Goal: Navigation & Orientation: Understand site structure

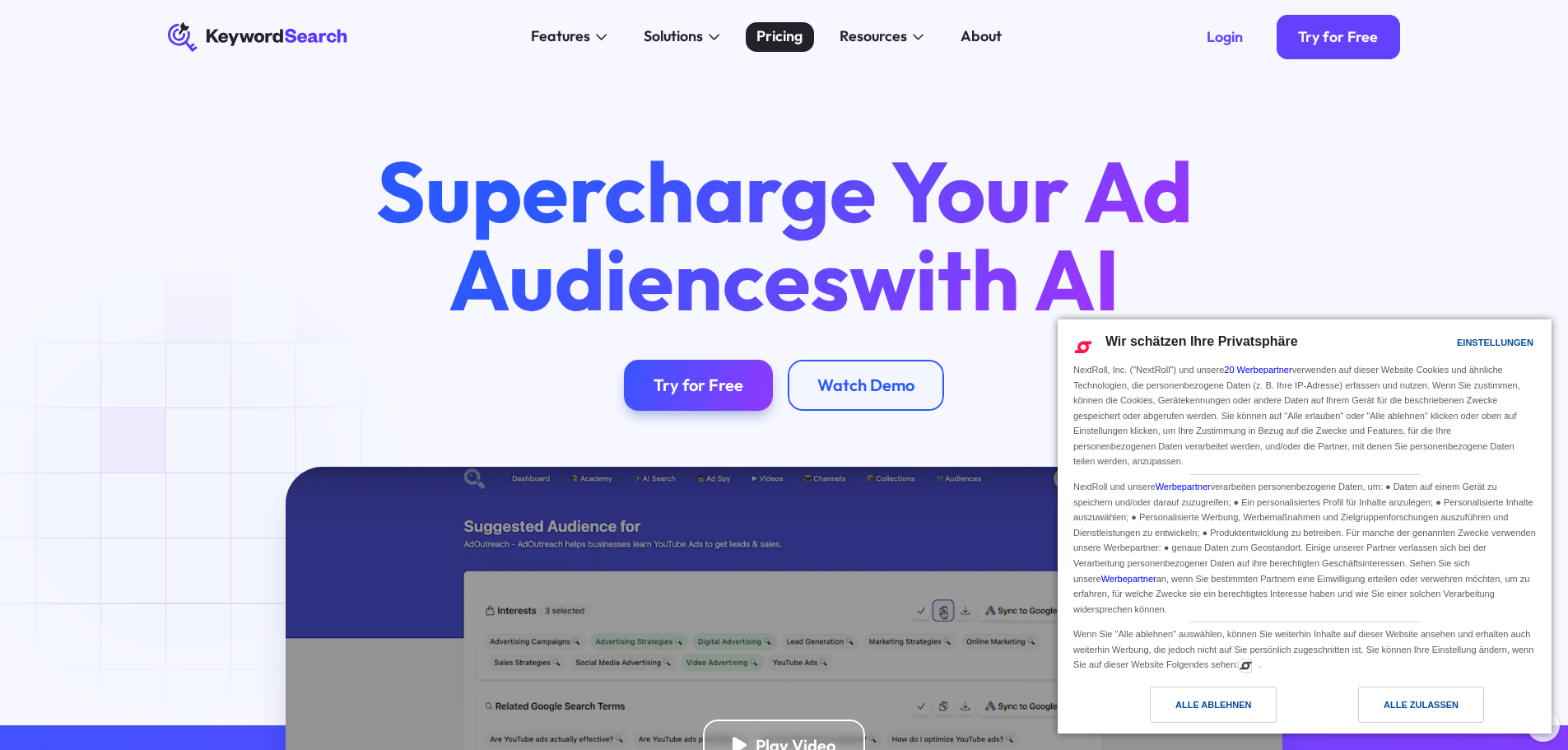
click at [798, 39] on div "Pricing" at bounding box center [779, 36] width 46 height 23
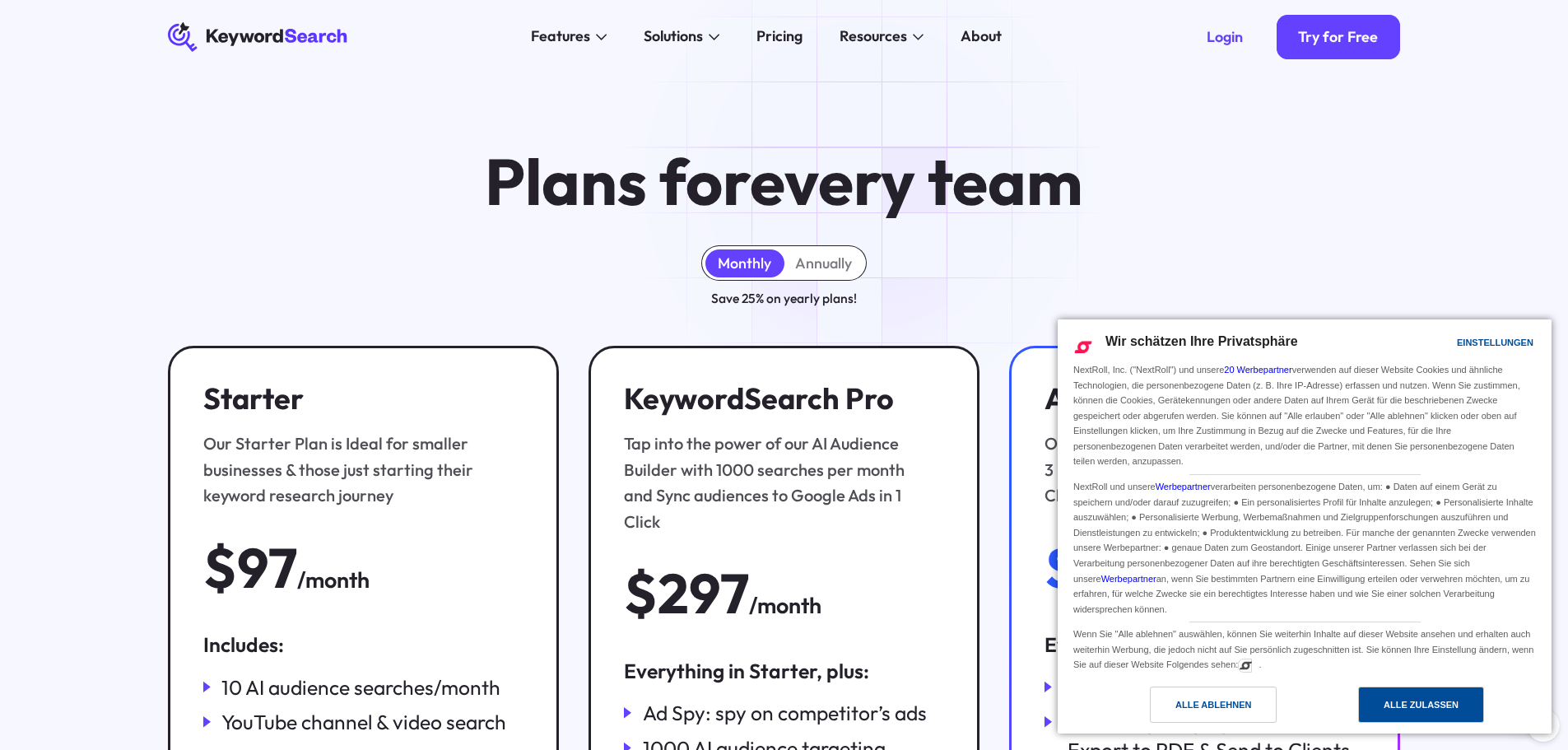
click at [1379, 698] on div "Alle zulassen" at bounding box center [1421, 704] width 125 height 36
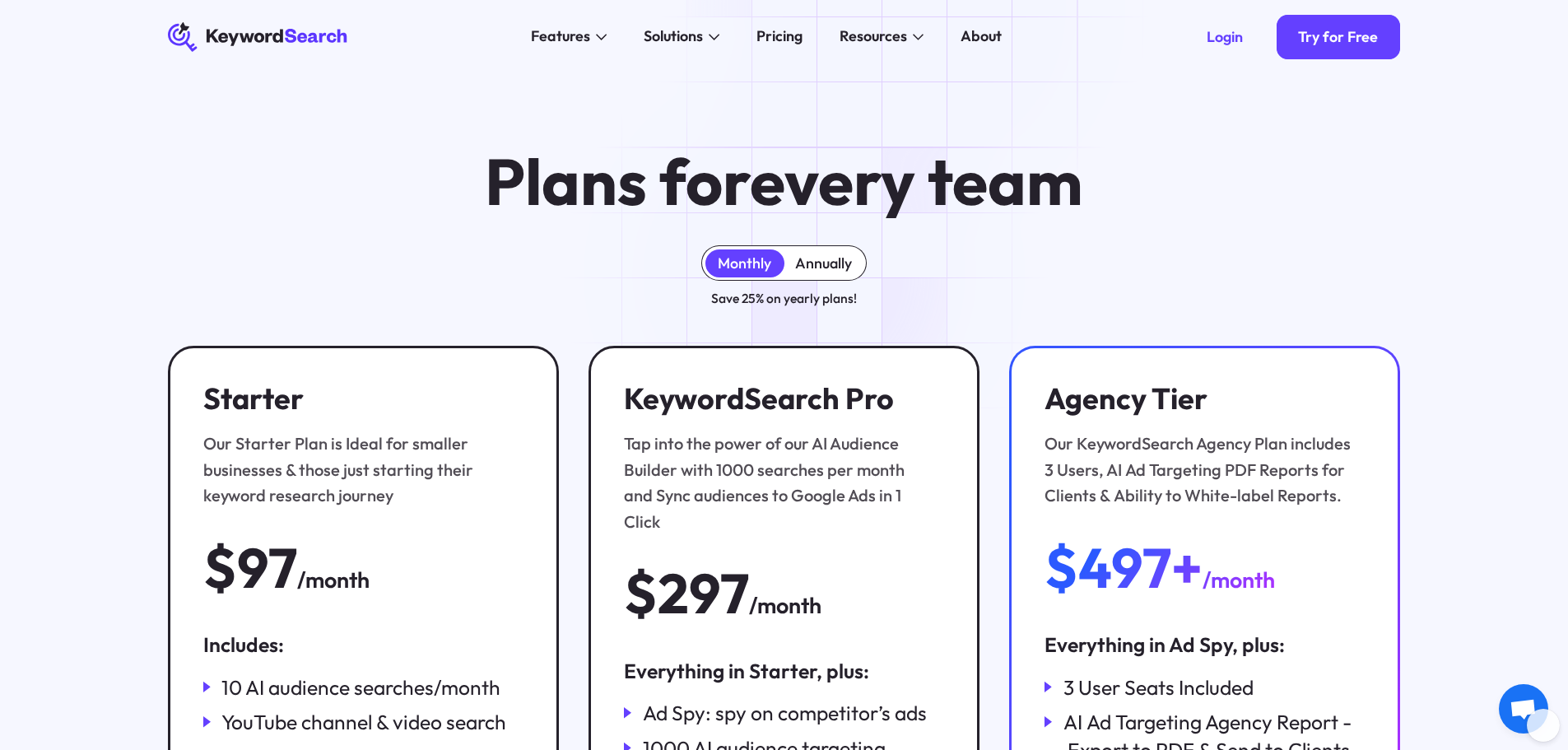
click at [810, 275] on div "Annually" at bounding box center [823, 263] width 79 height 28
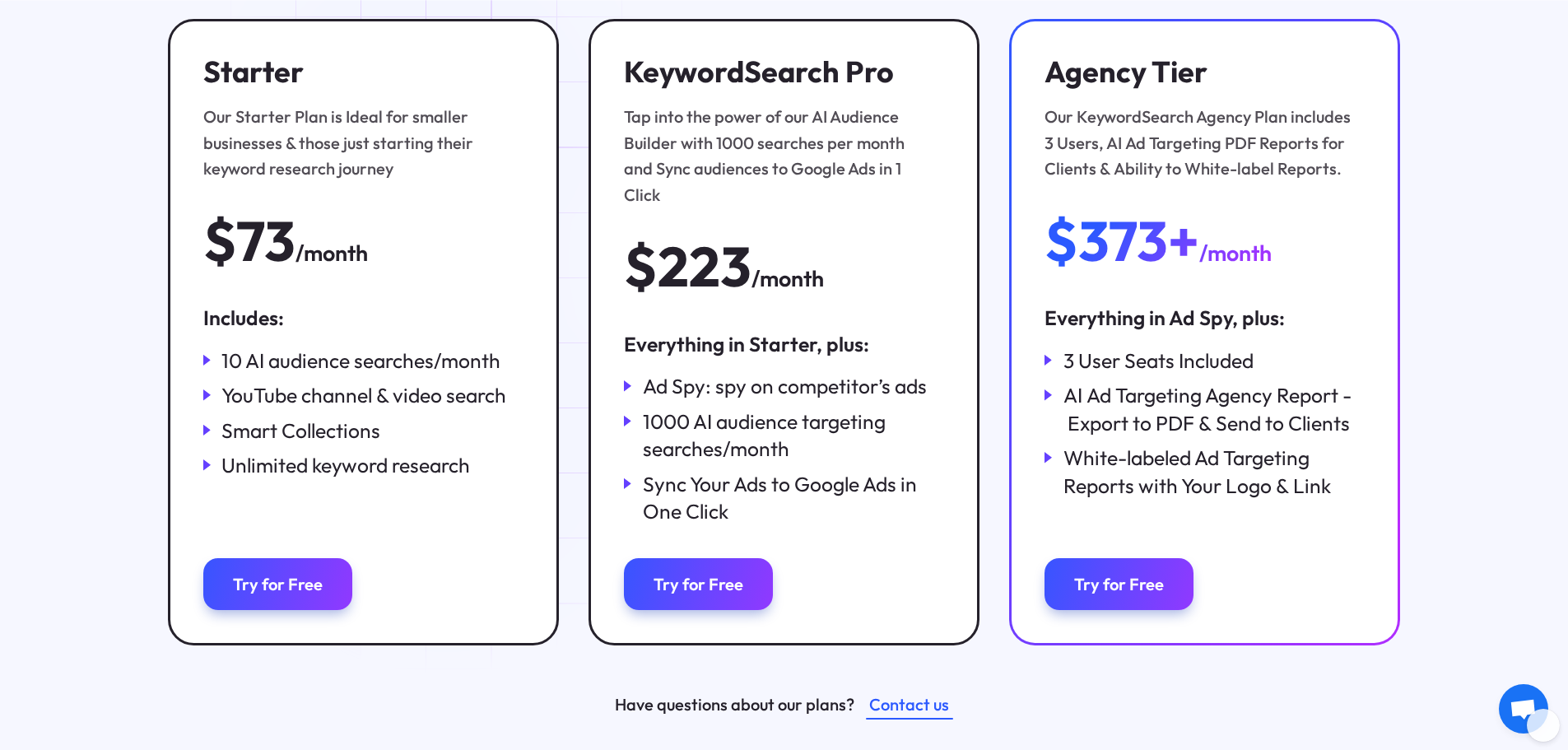
scroll to position [327, 0]
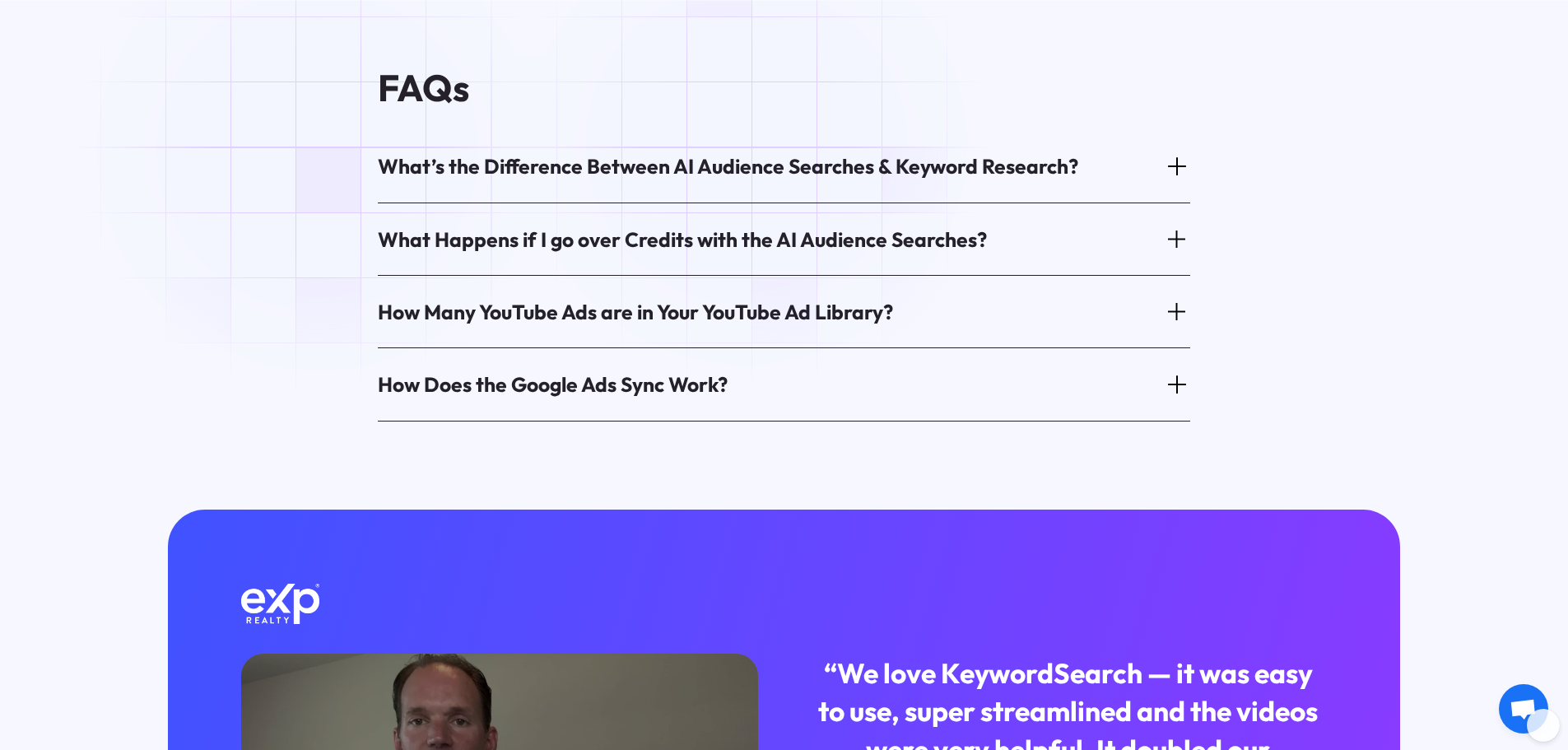
click at [753, 152] on div "What’s the Difference Between AI Audience Searches & Keyword Research?" at bounding box center [727, 166] width 701 height 28
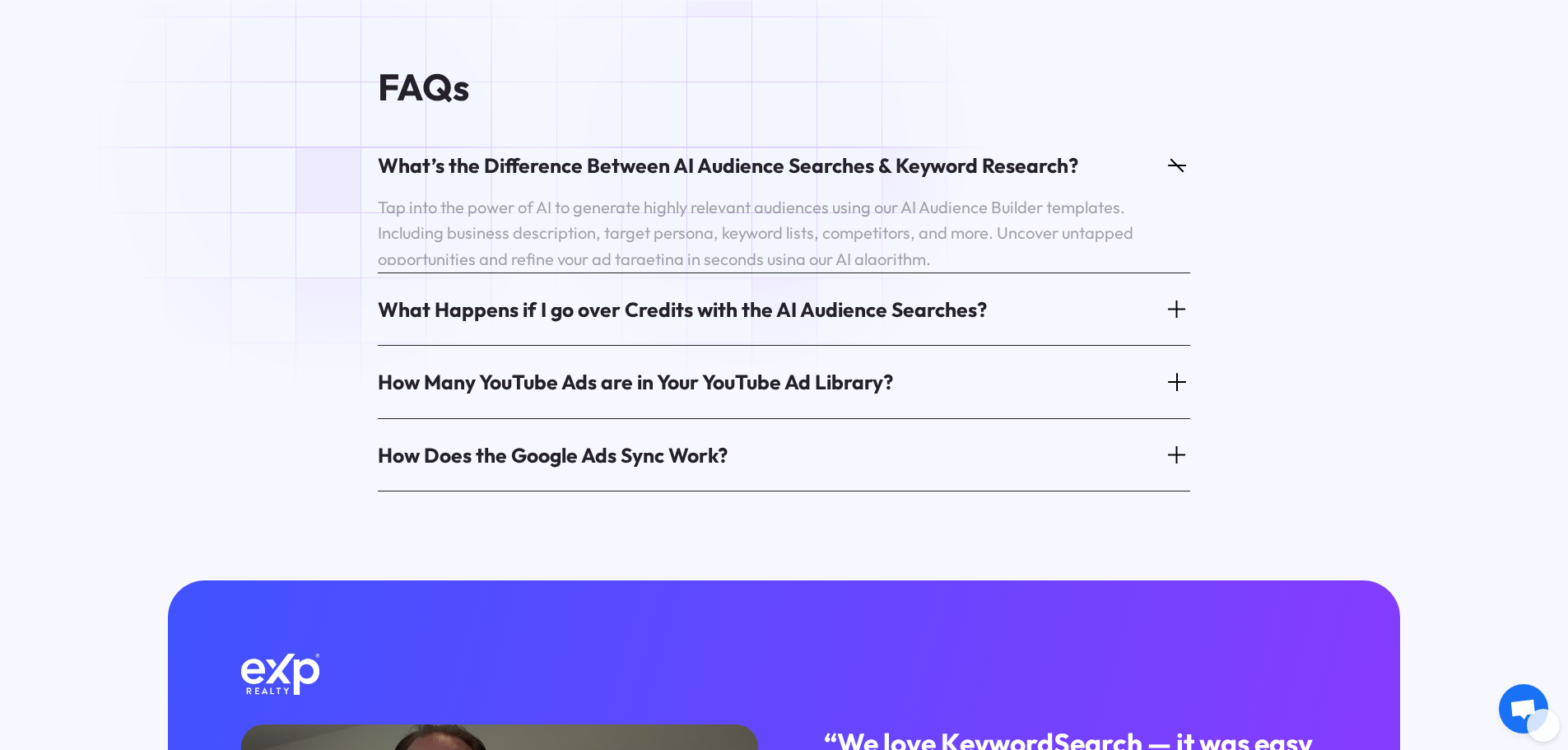
scroll to position [1069, 0]
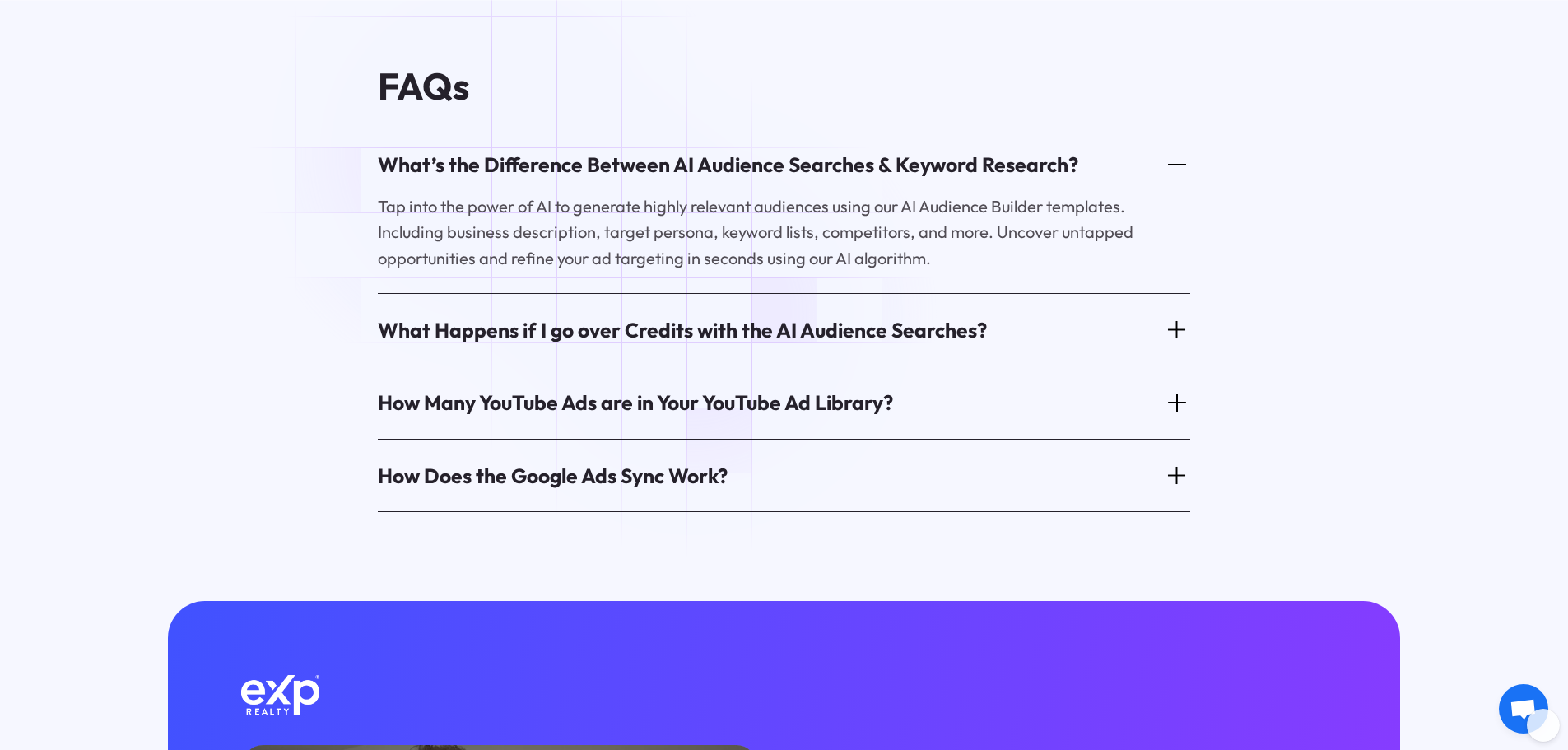
click at [696, 322] on div "What Happens if I go over Credits with the AI Audience Searches?" at bounding box center [681, 329] width 609 height 28
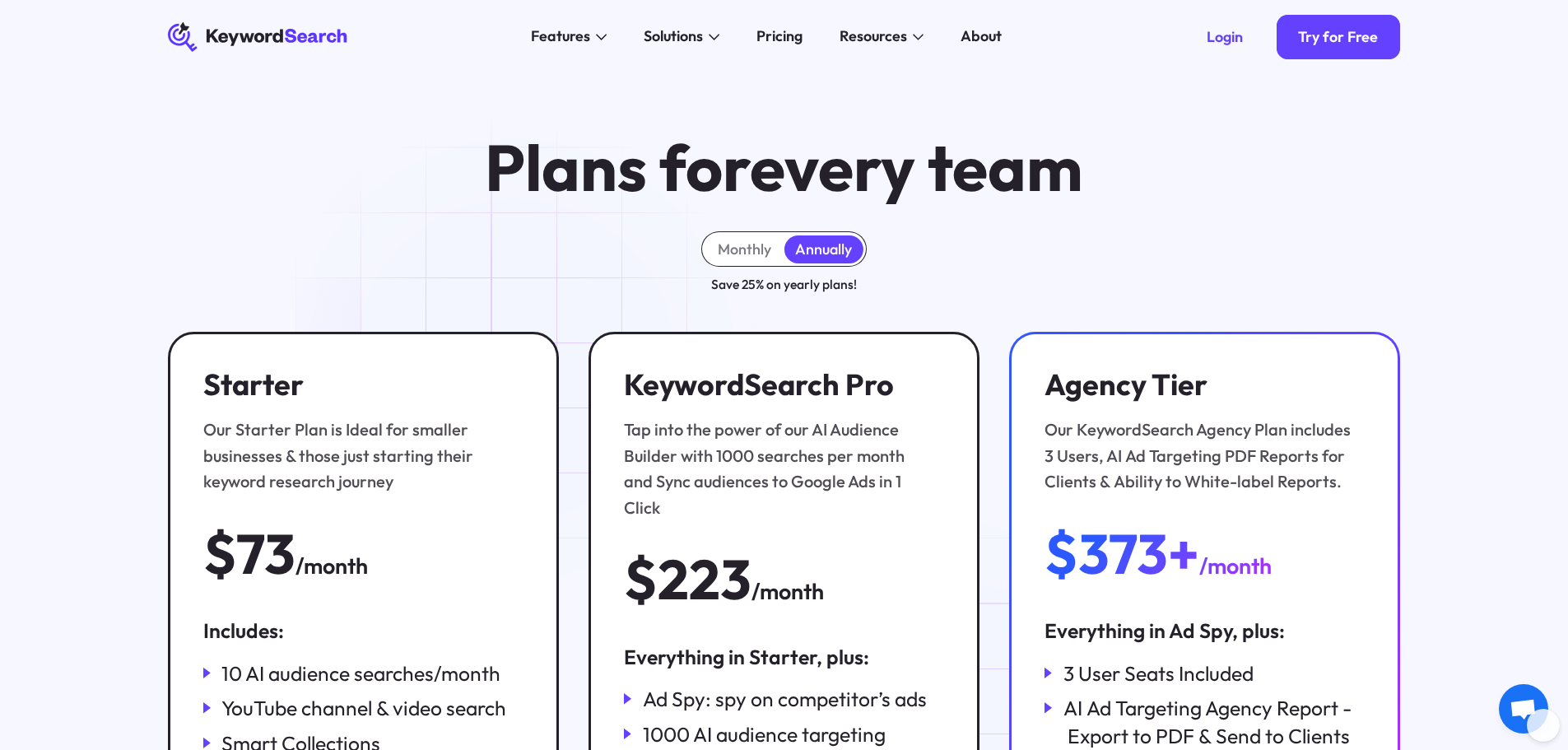
scroll to position [0, 0]
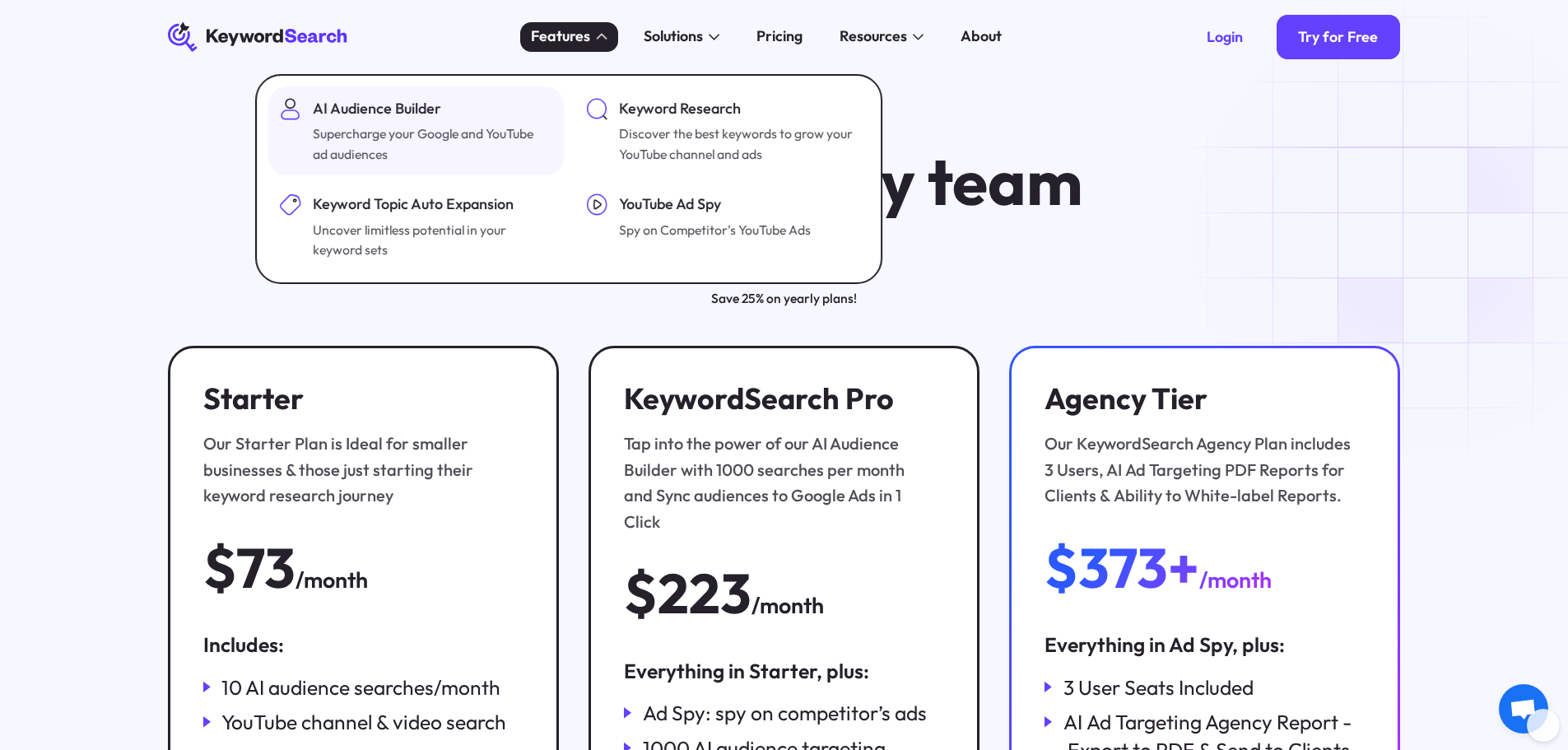
click at [405, 105] on div "AI Audience Builder" at bounding box center [430, 109] width 236 height 23
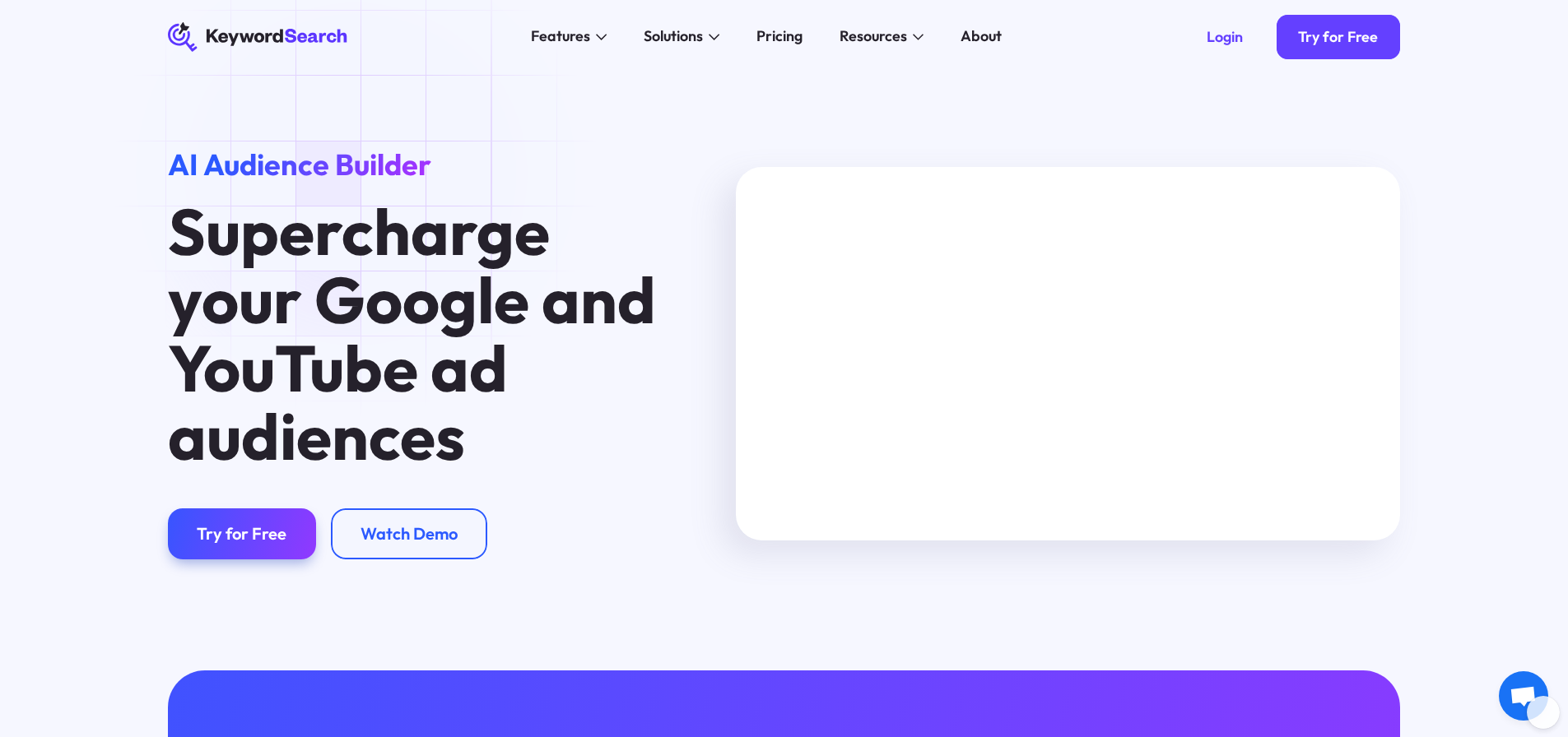
click at [303, 41] on icon at bounding box center [257, 37] width 179 height 28
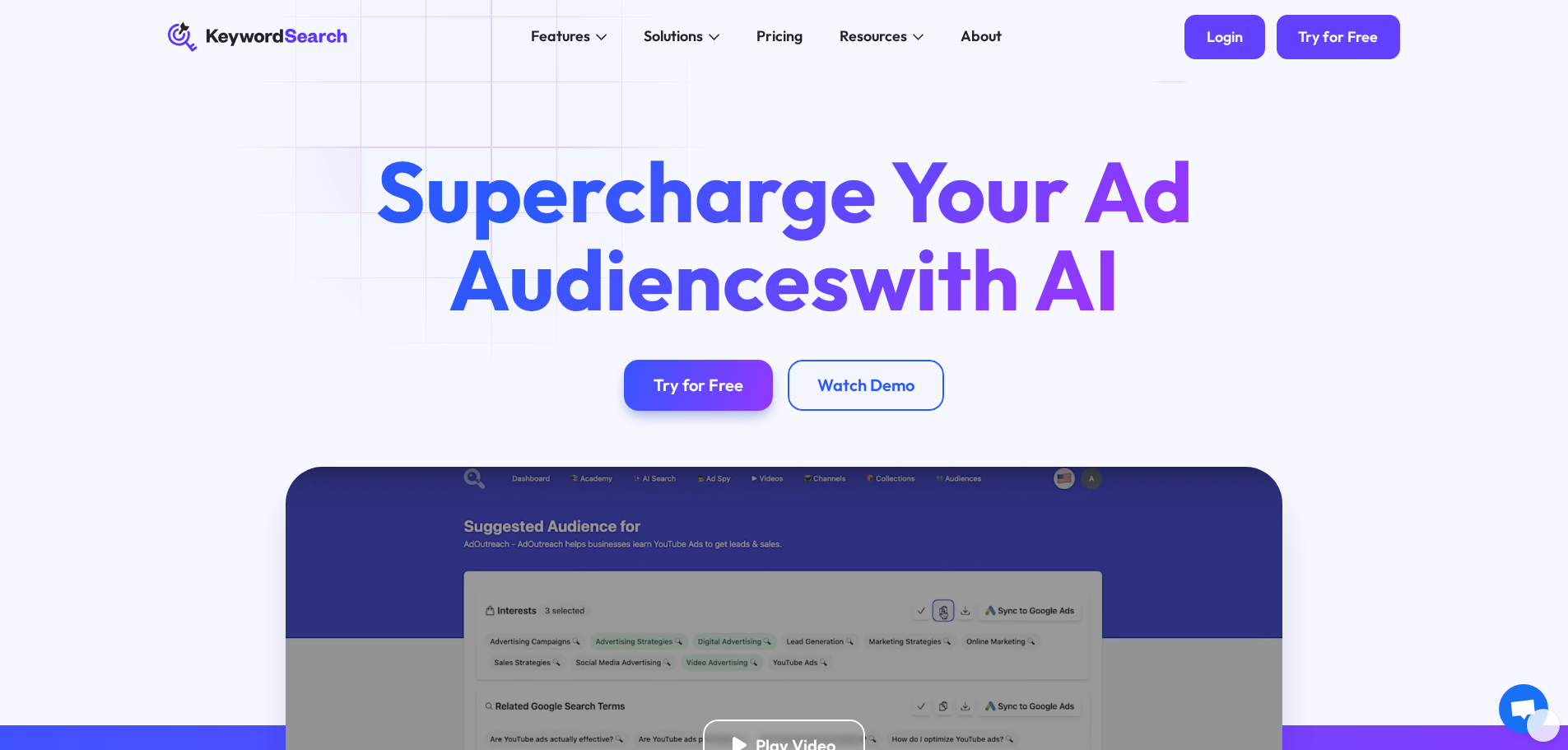
click at [1209, 33] on div "Login" at bounding box center [1224, 37] width 36 height 18
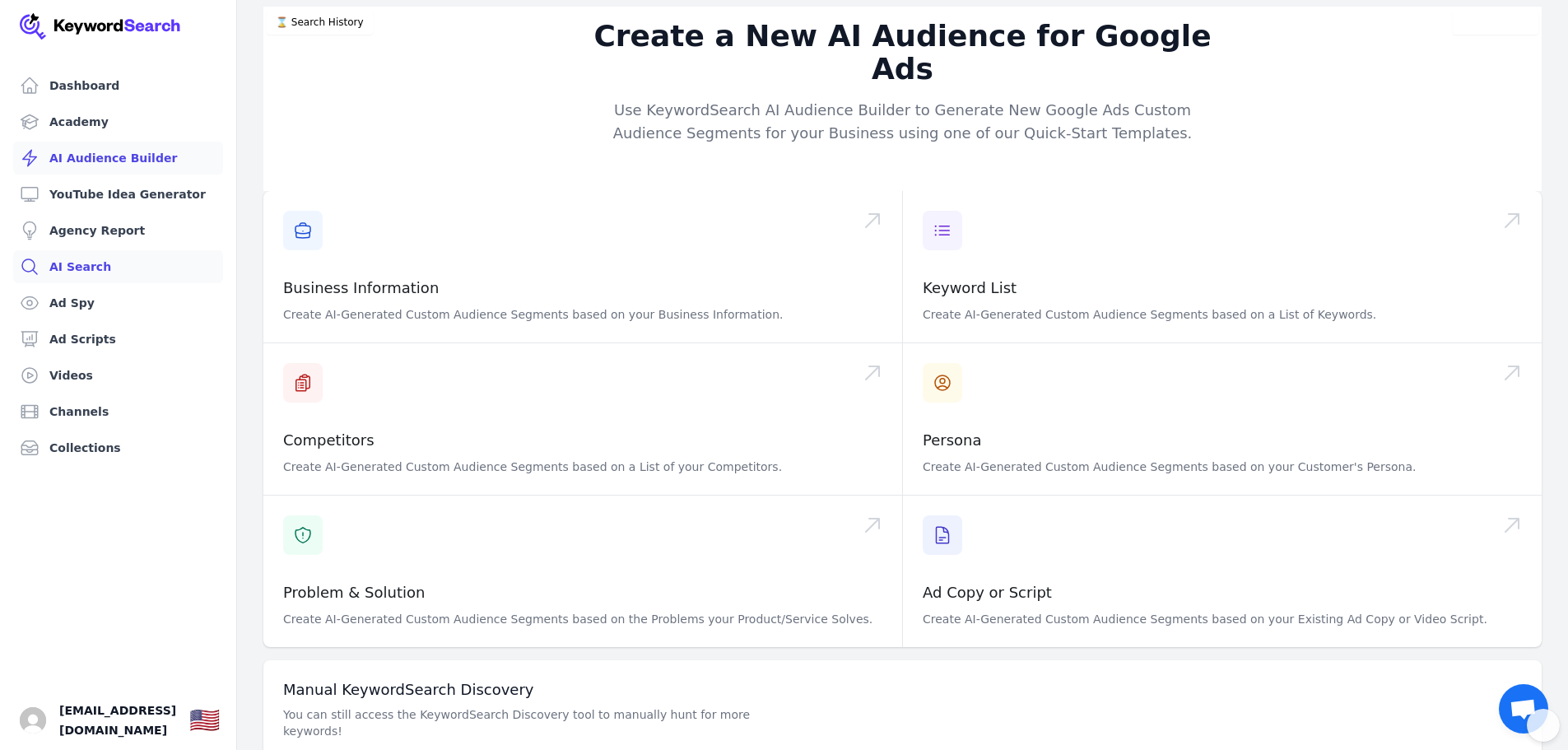
click at [97, 269] on link "AI Search" at bounding box center [118, 267] width 210 height 33
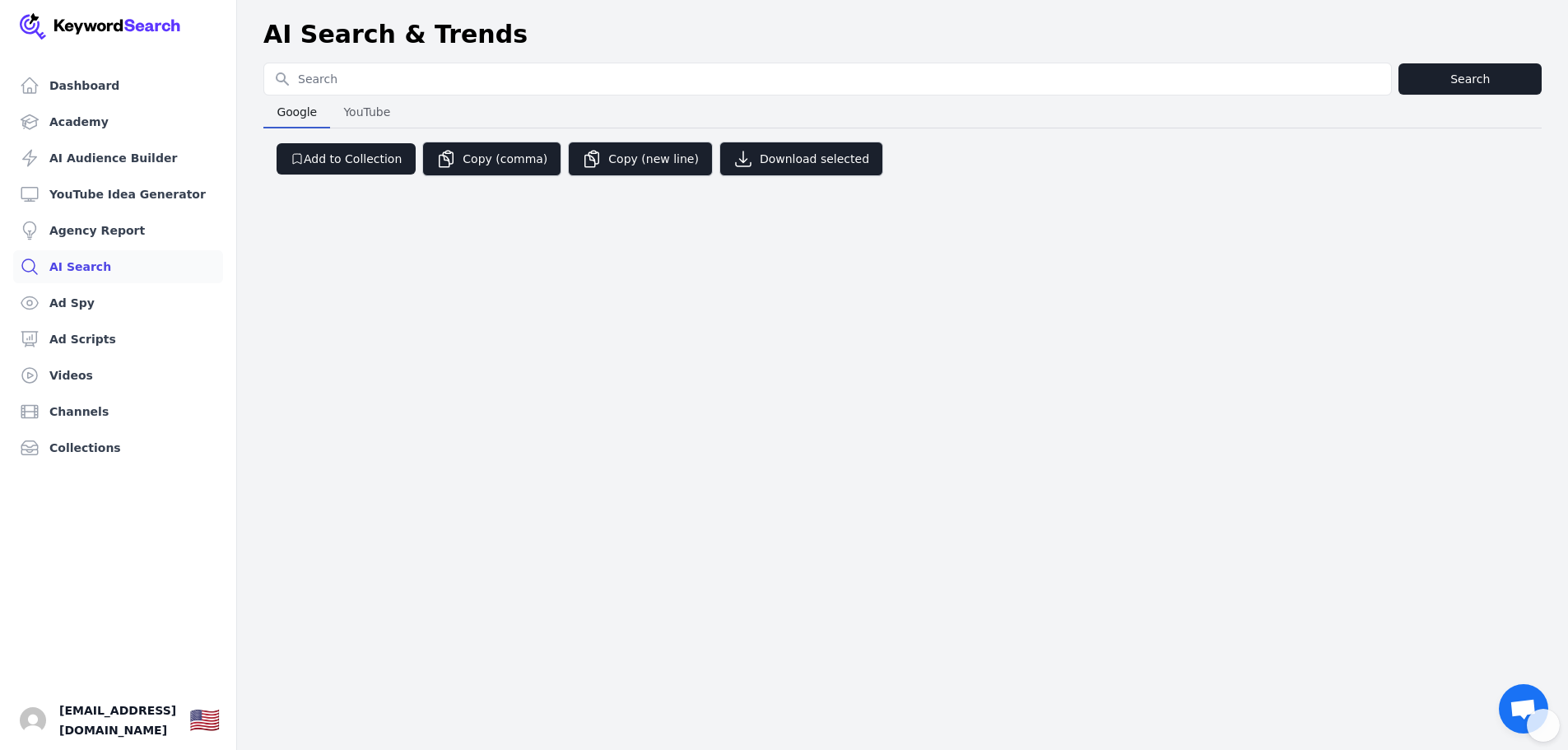
click at [339, 109] on span "YouTube" at bounding box center [366, 112] width 60 height 24
click at [110, 83] on link "Dashboard" at bounding box center [118, 86] width 210 height 33
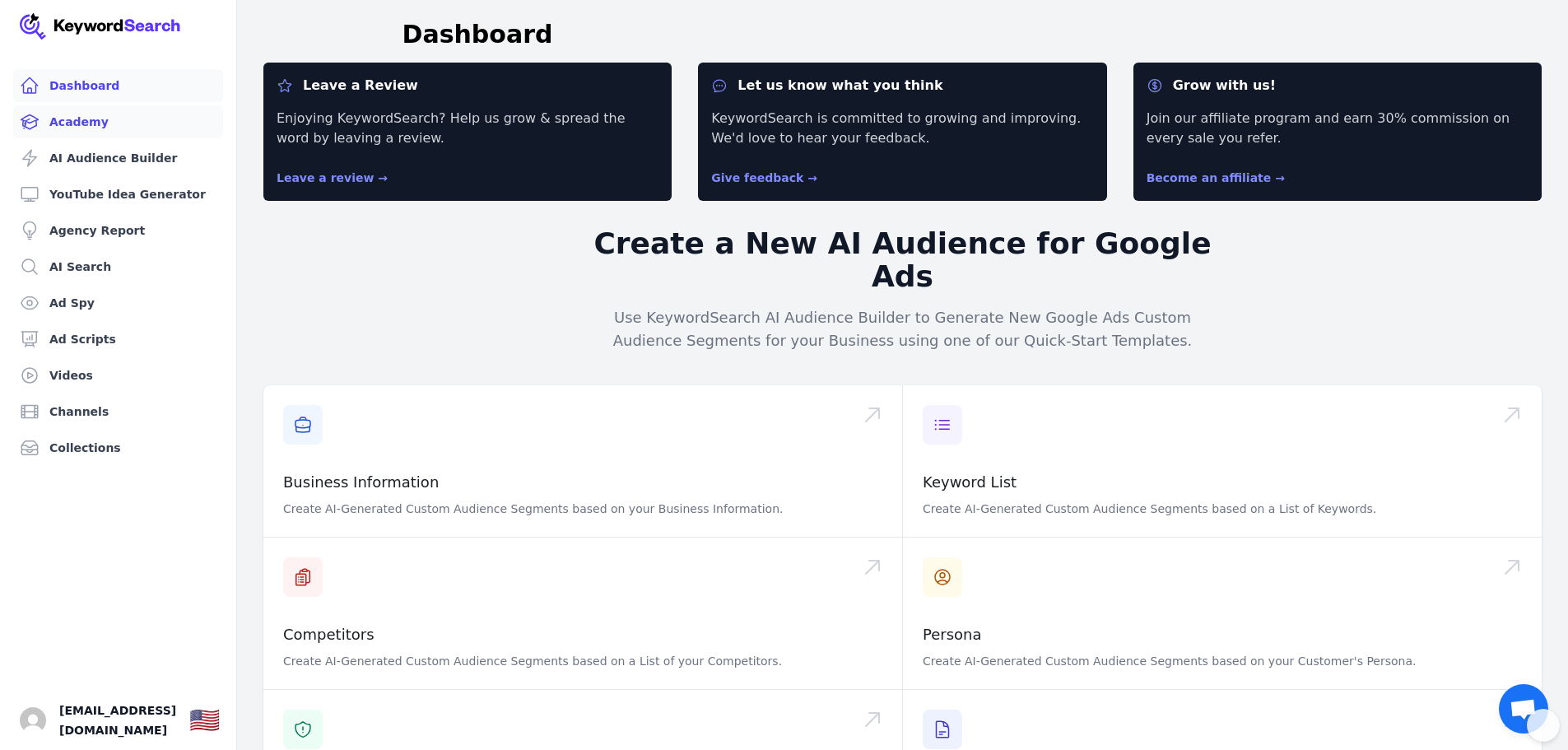
click at [100, 115] on link "Academy" at bounding box center [118, 122] width 210 height 33
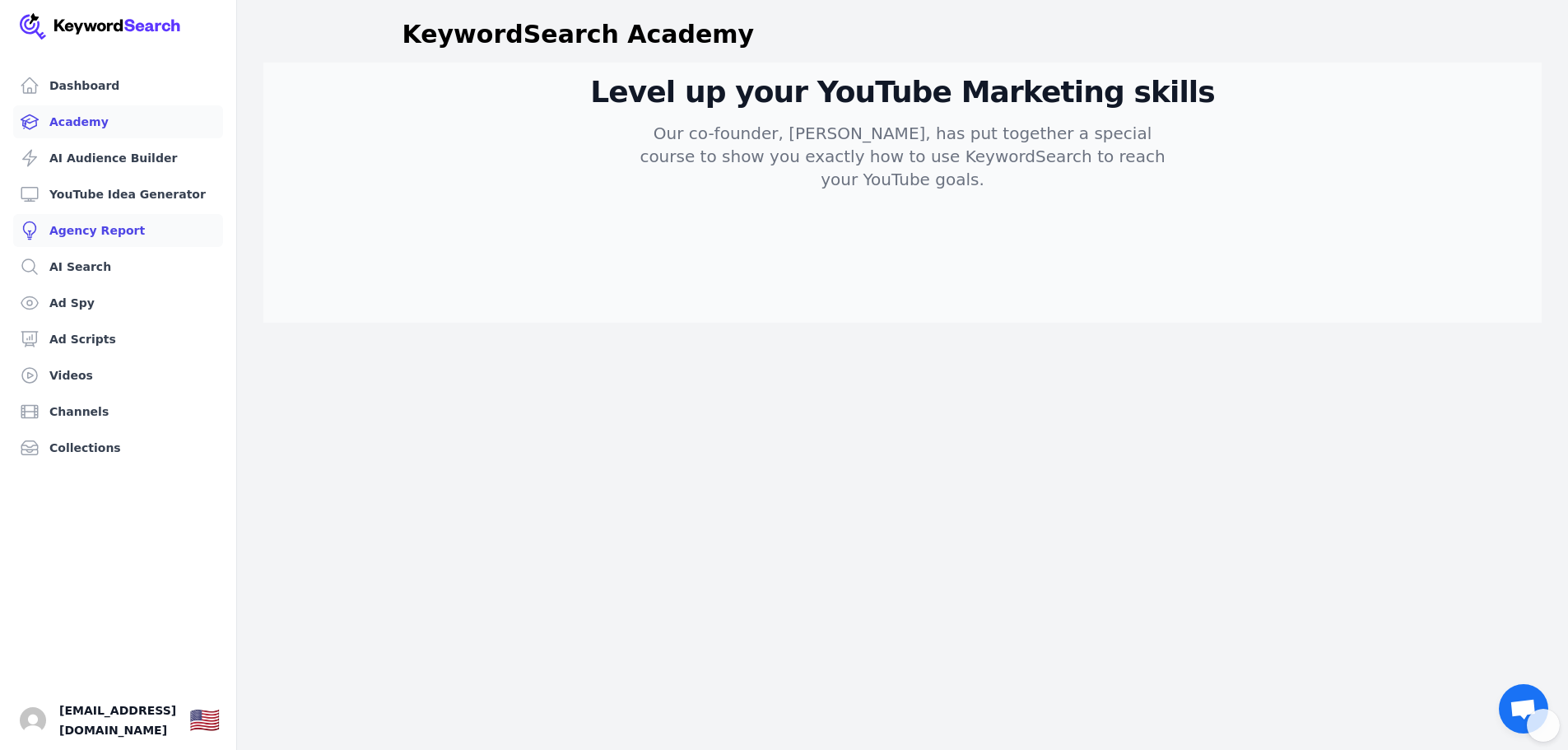
click at [80, 239] on link "Agency Report" at bounding box center [118, 230] width 210 height 33
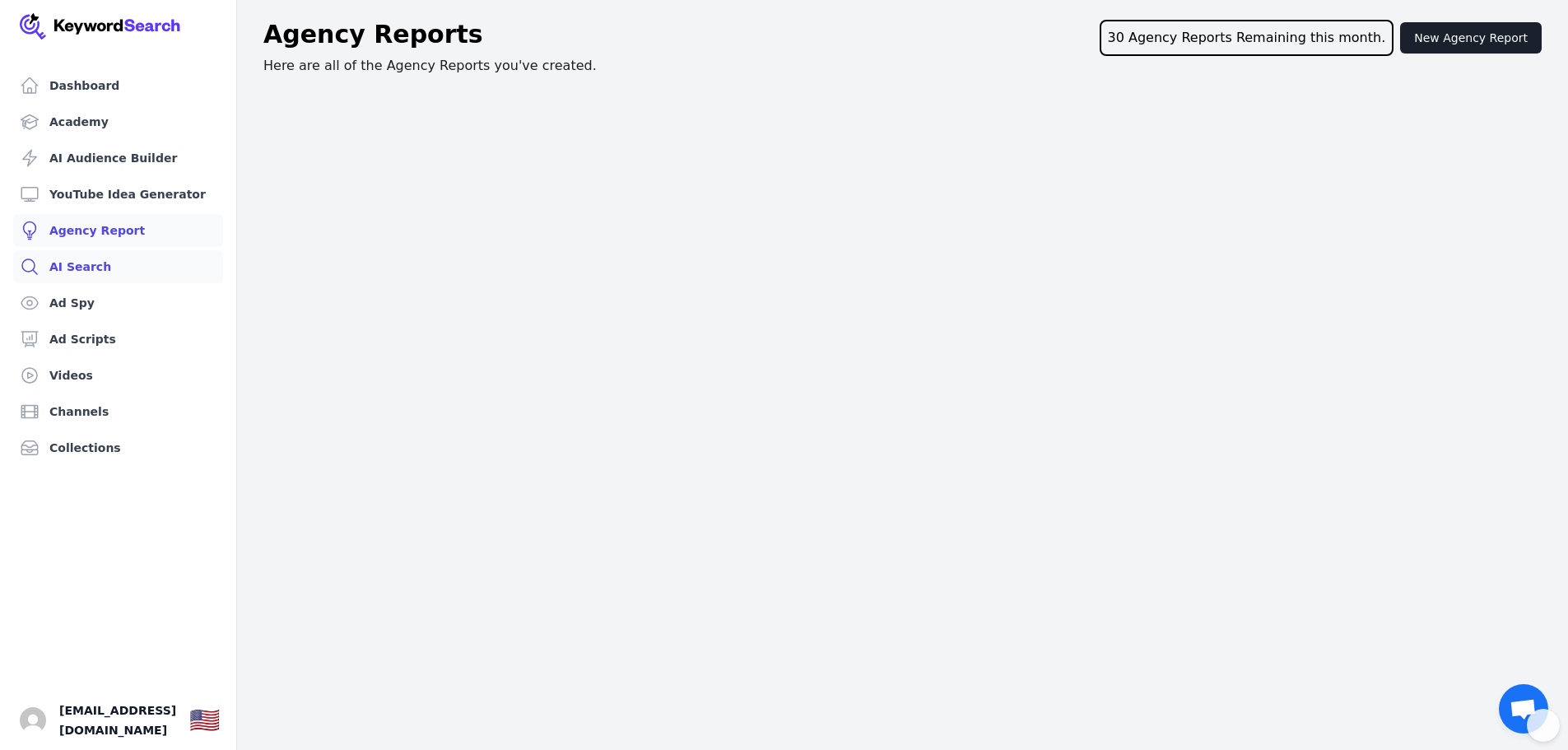
click at [71, 266] on link "AI Search" at bounding box center [118, 267] width 210 height 33
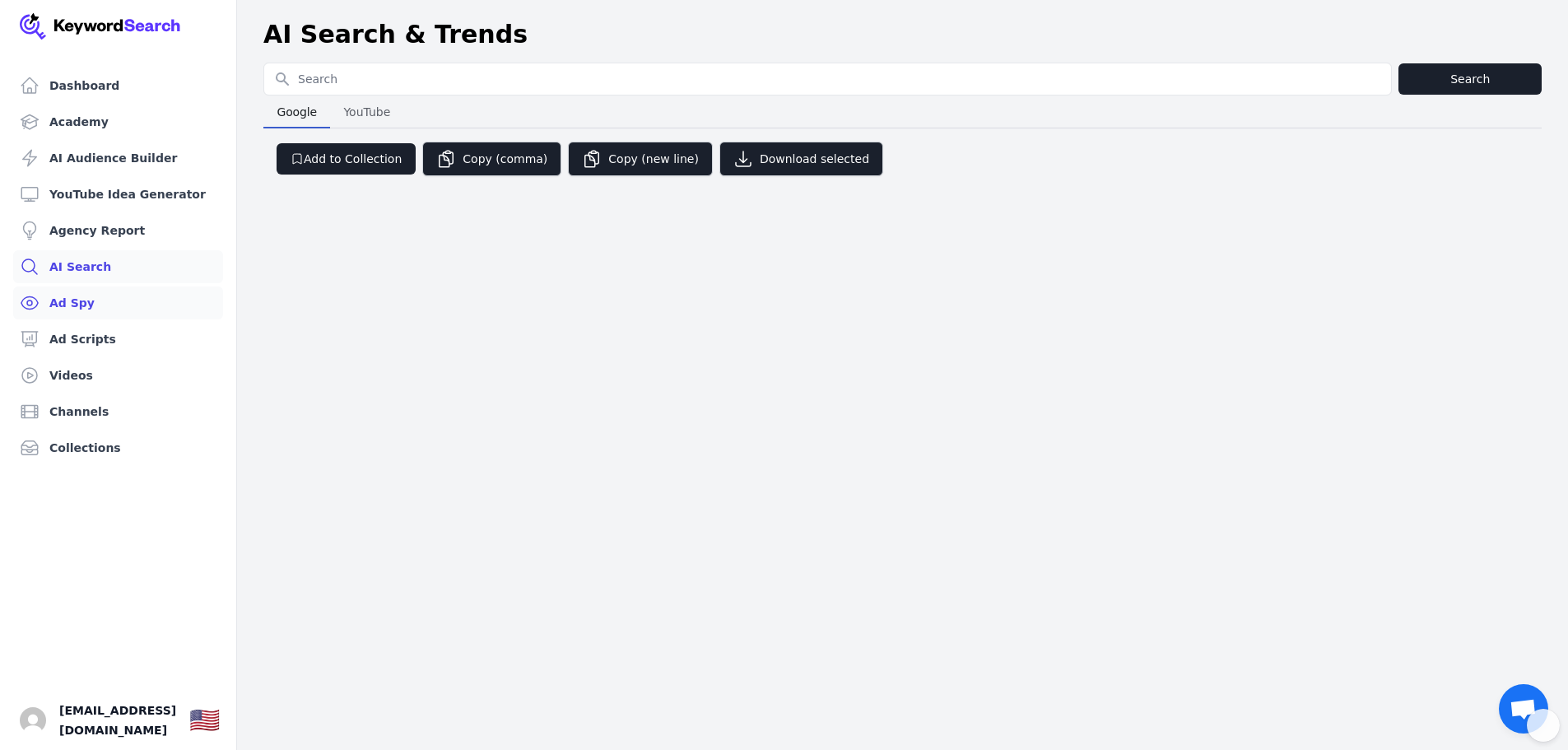
click at [65, 291] on link "Ad Spy" at bounding box center [118, 303] width 210 height 33
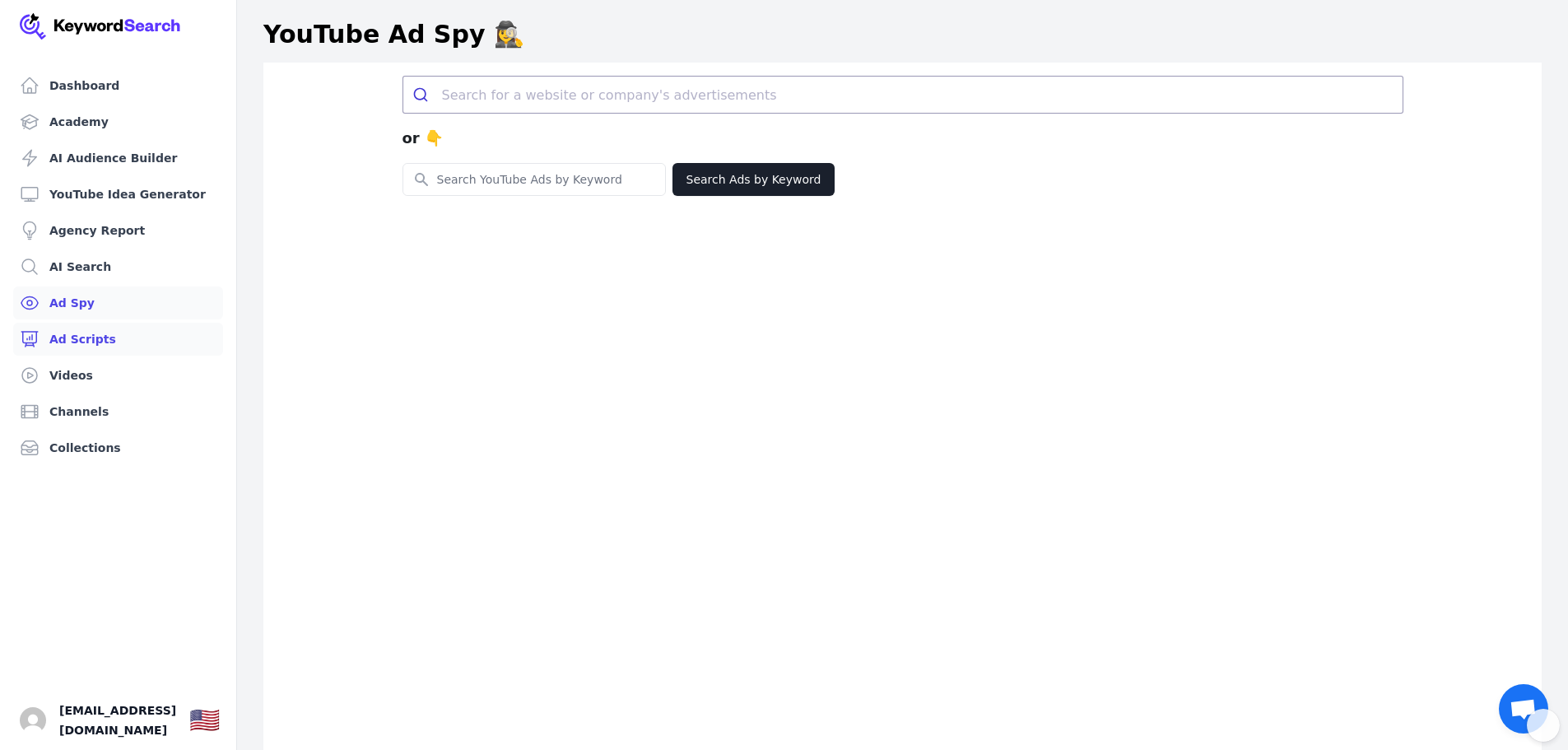
click at [64, 327] on link "Ad Scripts" at bounding box center [118, 339] width 210 height 33
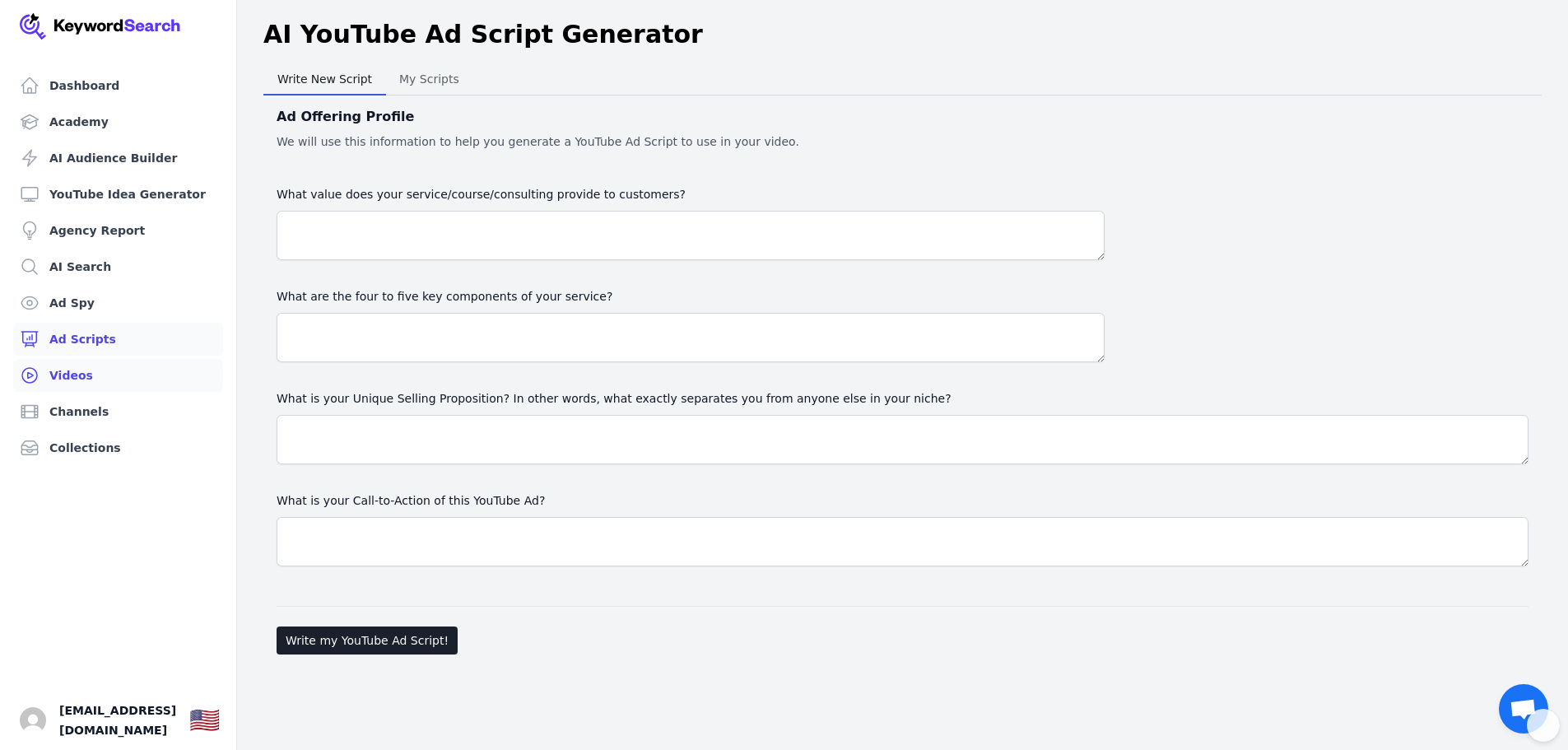
click at [58, 376] on link "Videos" at bounding box center [118, 375] width 210 height 33
